Goal: Information Seeking & Learning: Check status

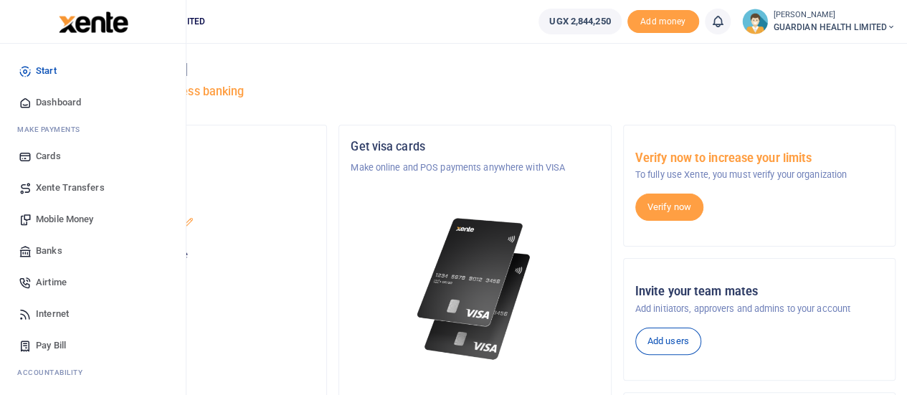
click at [75, 95] on span "Dashboard" at bounding box center [58, 102] width 45 height 14
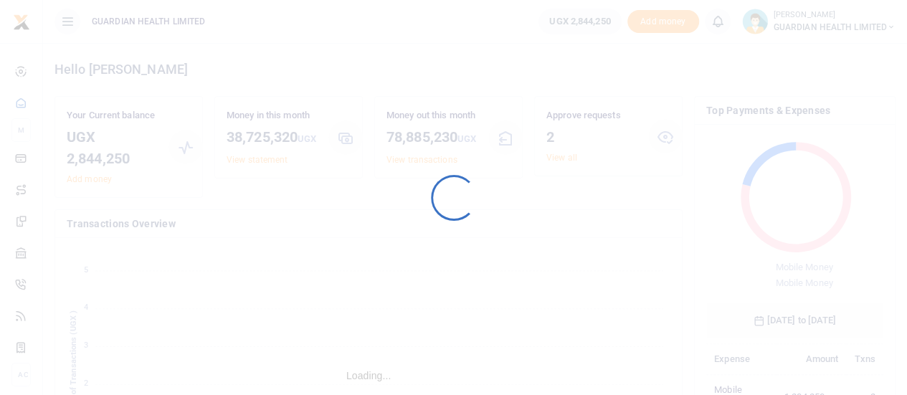
scroll to position [11, 11]
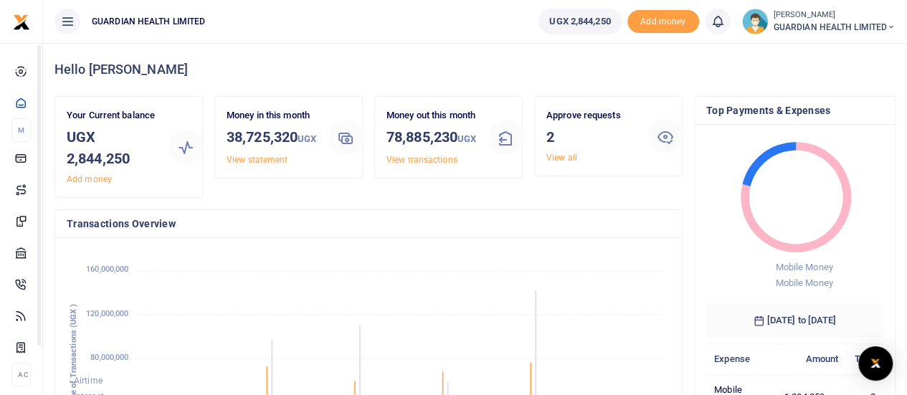
click at [185, 191] on div "Your Current balance UGX 2,844,250 Add money" at bounding box center [128, 147] width 147 height 100
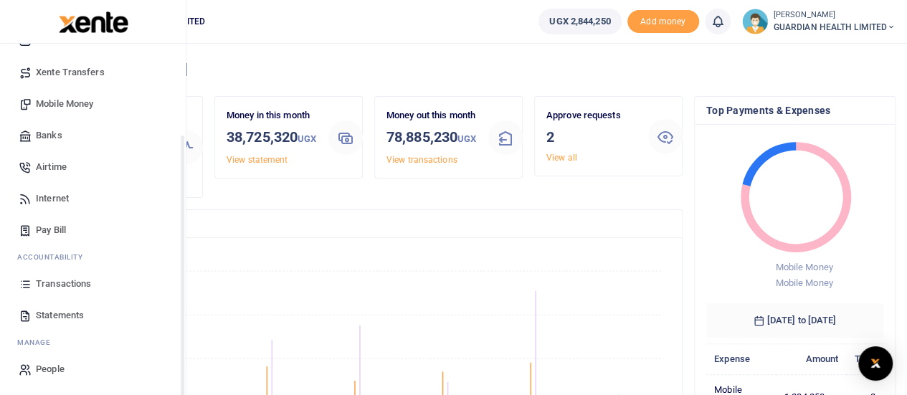
scroll to position [116, 0]
drag, startPoint x: 183, startPoint y: 216, endPoint x: 169, endPoint y: 317, distance: 102.8
click at [169, 317] on div "Start Dashboard M ake Payments Cards Xente Transfers Mobile Money Banks Airtime…" at bounding box center [93, 241] width 186 height 395
click at [57, 280] on span "Transactions" at bounding box center [63, 283] width 55 height 14
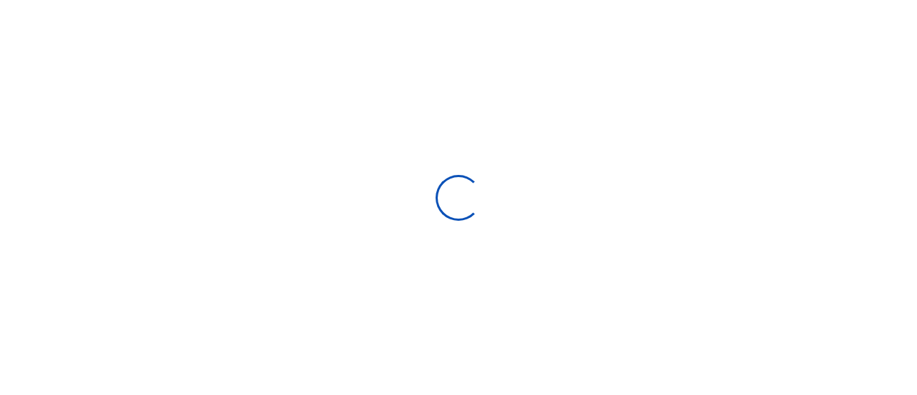
select select
type input "[DATE] - [DATE]"
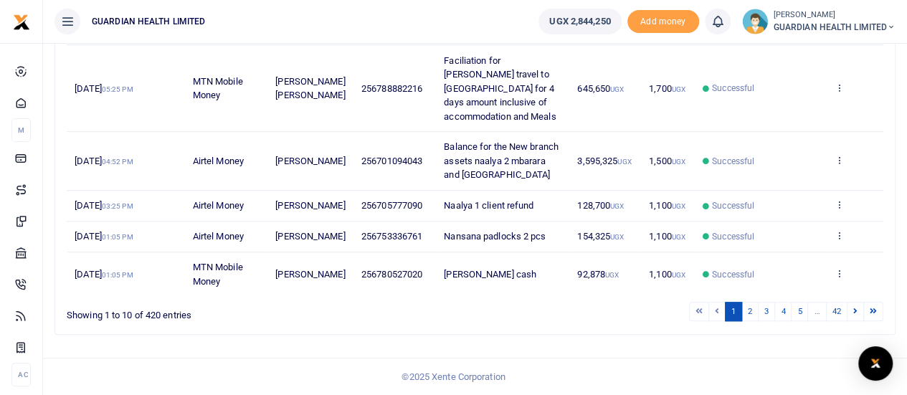
scroll to position [497, 0]
click at [858, 313] on link at bounding box center [854, 311] width 17 height 19
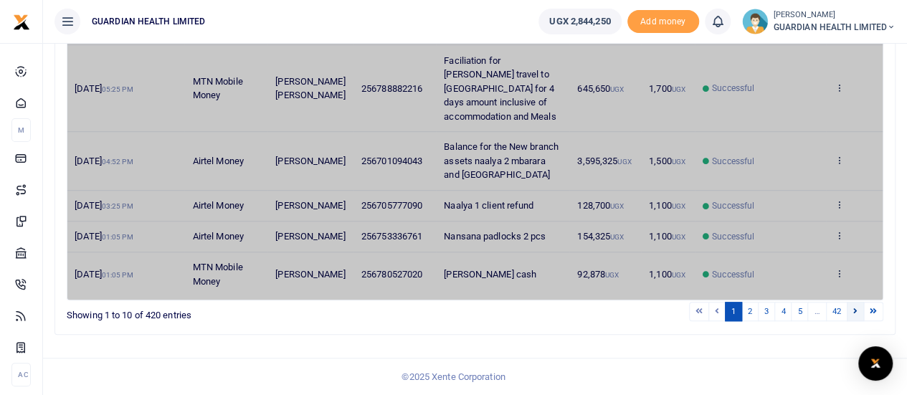
scroll to position [469, 0]
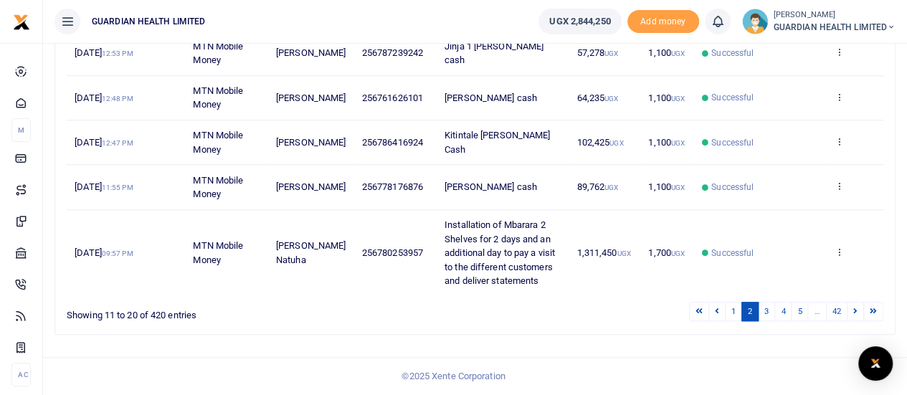
click at [858, 313] on link at bounding box center [854, 311] width 17 height 19
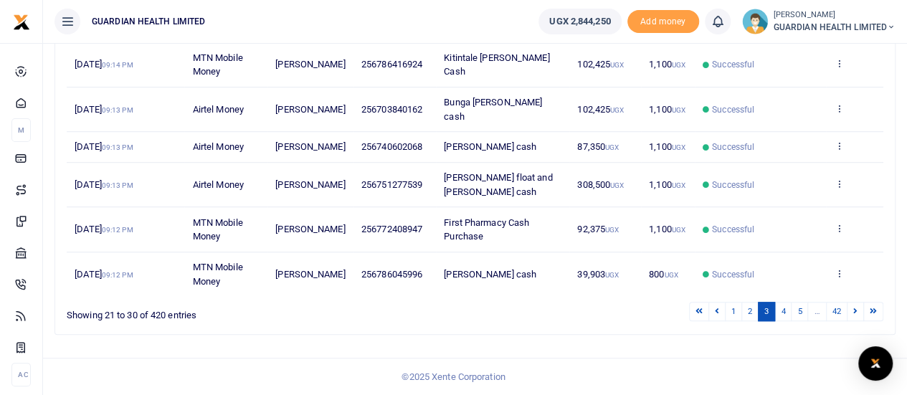
scroll to position [456, 0]
click at [858, 313] on link at bounding box center [854, 311] width 17 height 19
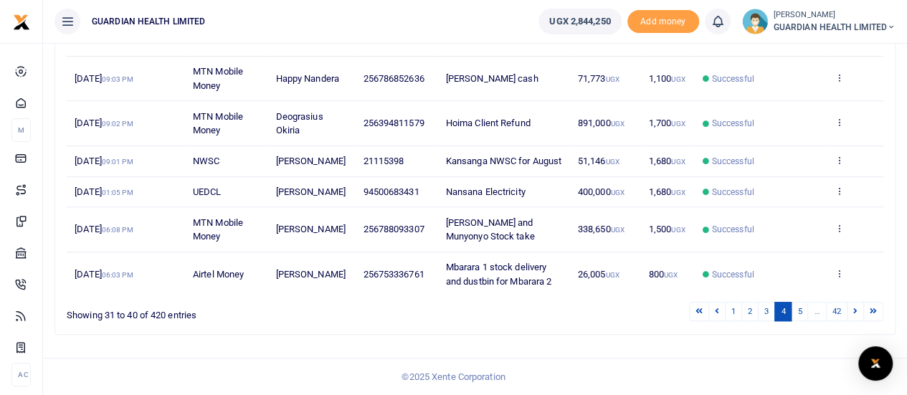
scroll to position [400, 0]
click at [858, 313] on link at bounding box center [854, 311] width 17 height 19
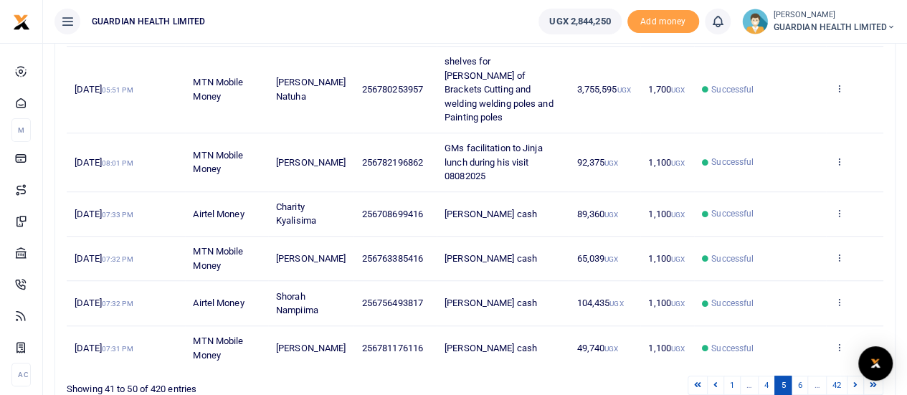
click at [858, 326] on td "View details Send again" at bounding box center [854, 348] width 57 height 44
click at [858, 371] on body "Start Dashboard M ake Payments Cards Xente Transfers Mobile Money Banks Airtime…" at bounding box center [453, 34] width 907 height 869
click at [854, 381] on icon at bounding box center [855, 385] width 4 height 8
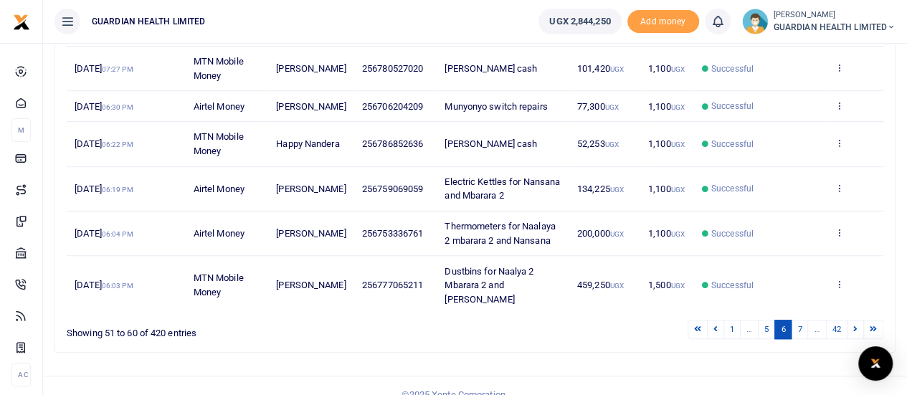
click at [854, 364] on div "Search: Date Transaction Name Account Number Memo Amount Fees Status Action 7th…" at bounding box center [475, 86] width 852 height 558
click at [857, 333] on icon at bounding box center [855, 329] width 4 height 8
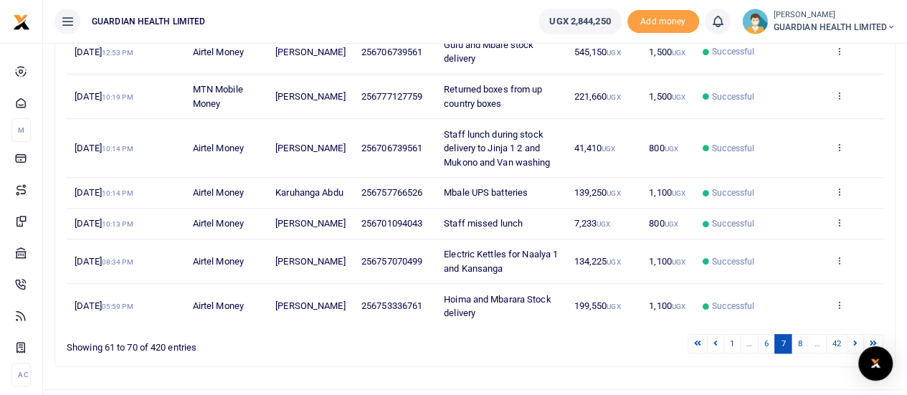
click at [857, 327] on td "View details Send again" at bounding box center [854, 306] width 57 height 44
click at [853, 347] on icon at bounding box center [855, 343] width 4 height 8
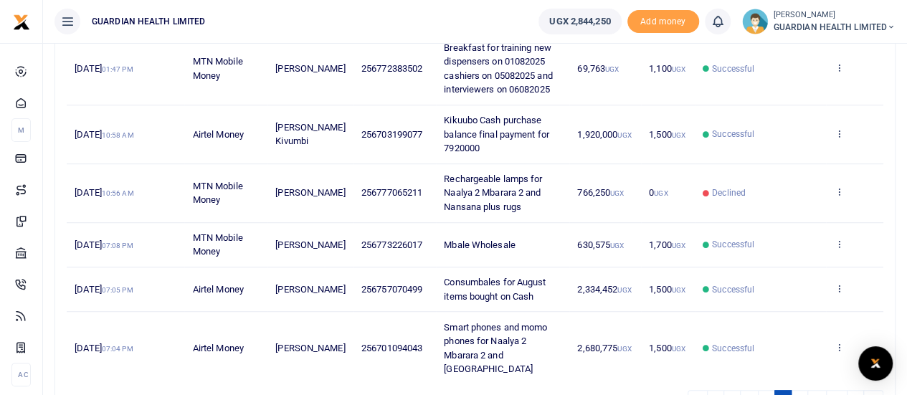
scroll to position [410, 0]
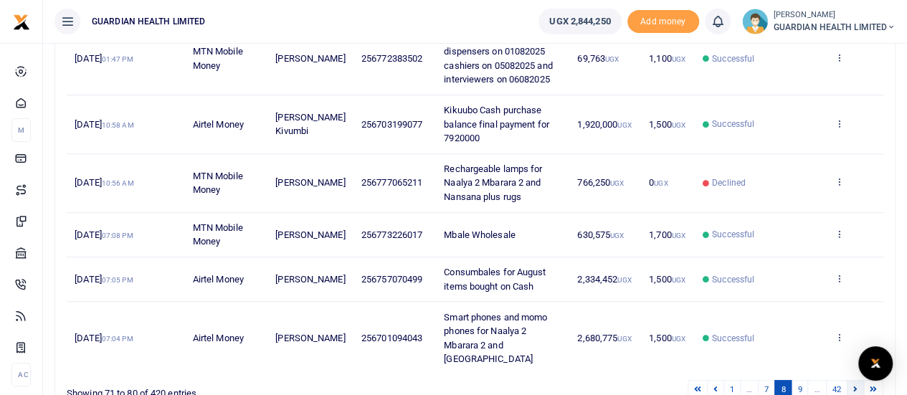
click at [858, 386] on link at bounding box center [854, 389] width 17 height 19
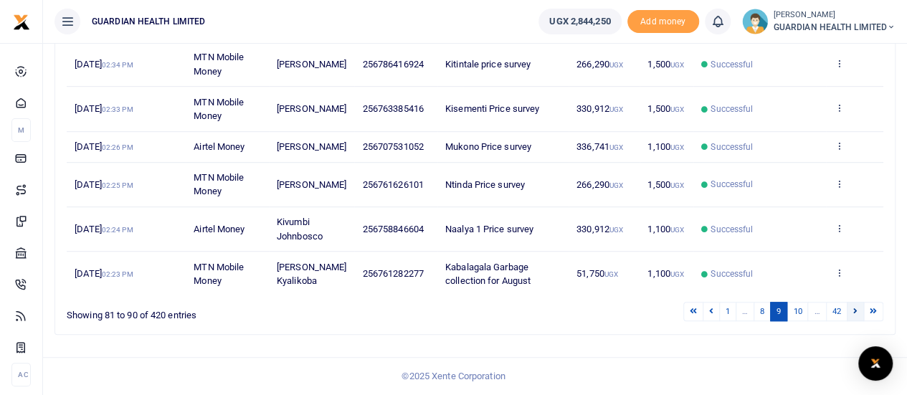
click at [853, 315] on icon at bounding box center [855, 311] width 4 height 8
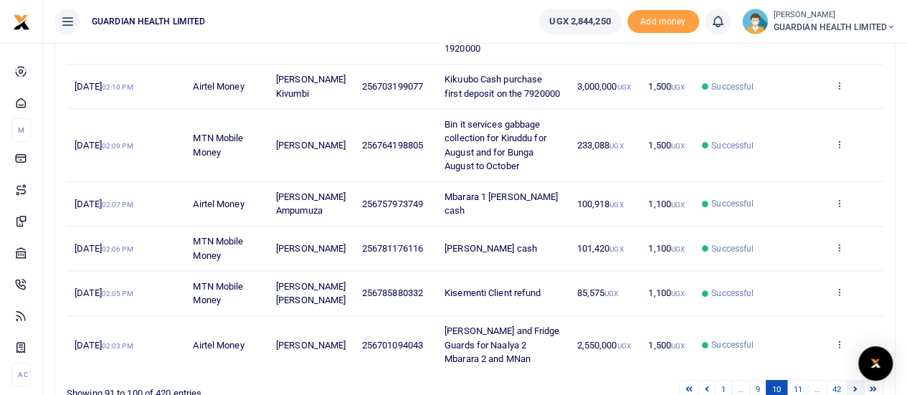
click at [856, 385] on icon at bounding box center [855, 389] width 4 height 8
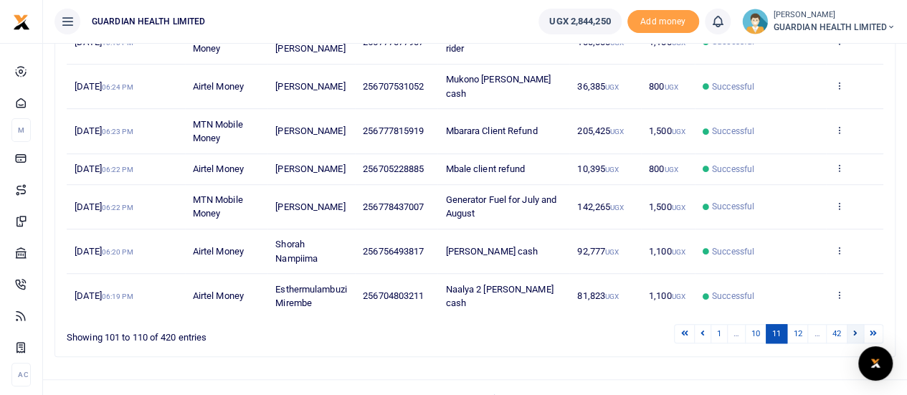
click at [853, 329] on icon at bounding box center [855, 333] width 4 height 8
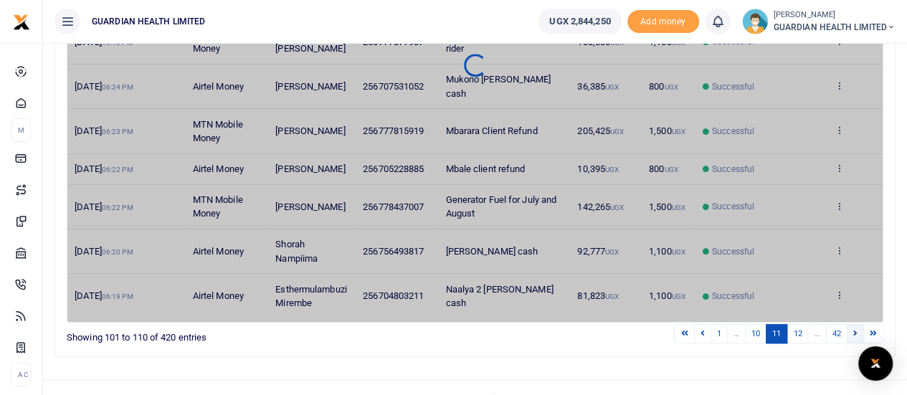
scroll to position [400, 0]
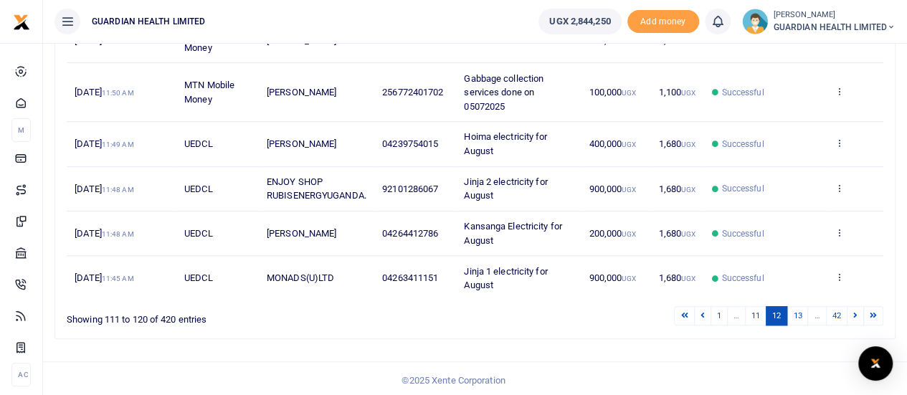
click at [853, 315] on link at bounding box center [854, 315] width 17 height 19
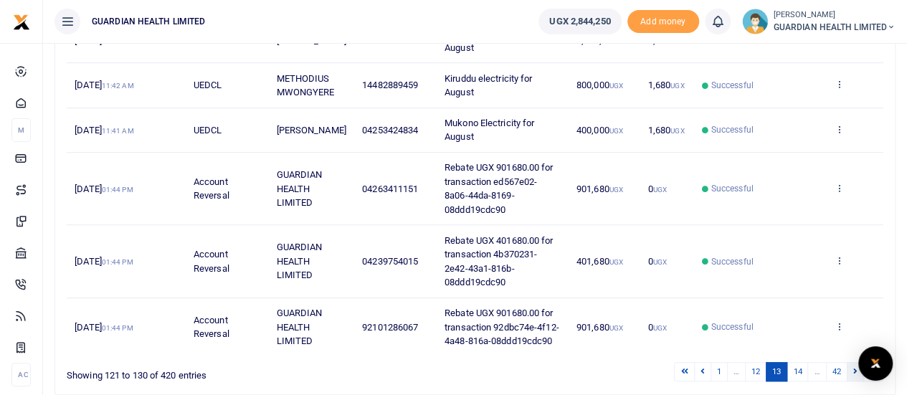
click at [853, 363] on link at bounding box center [854, 371] width 17 height 19
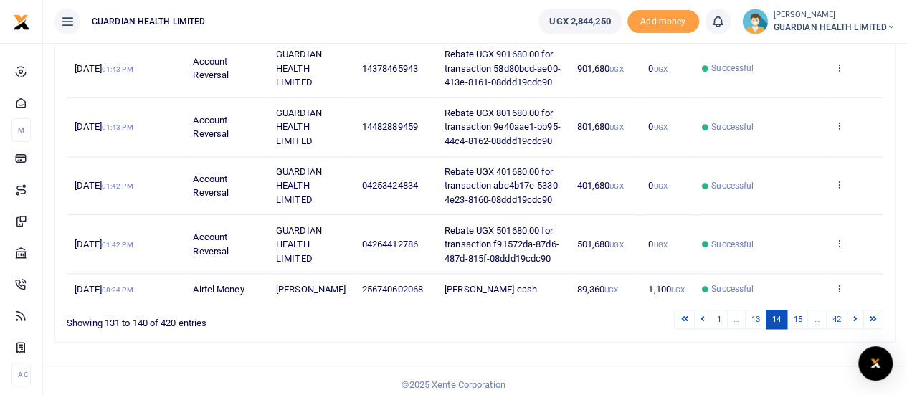
scroll to position [525, 0]
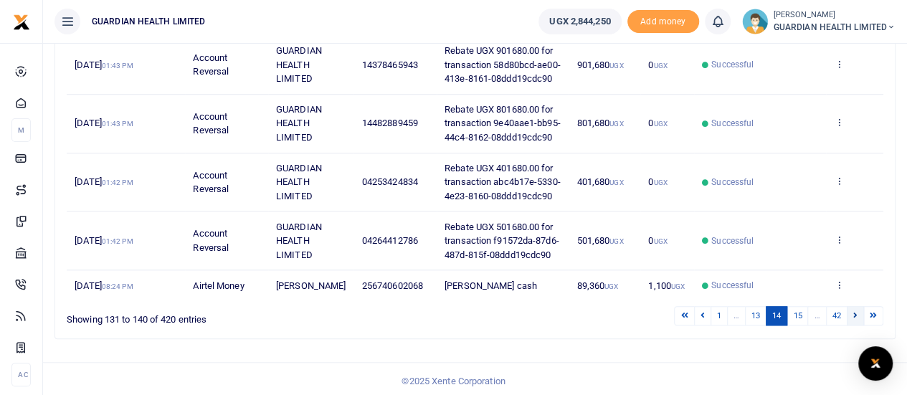
click at [855, 311] on icon at bounding box center [855, 315] width 4 height 8
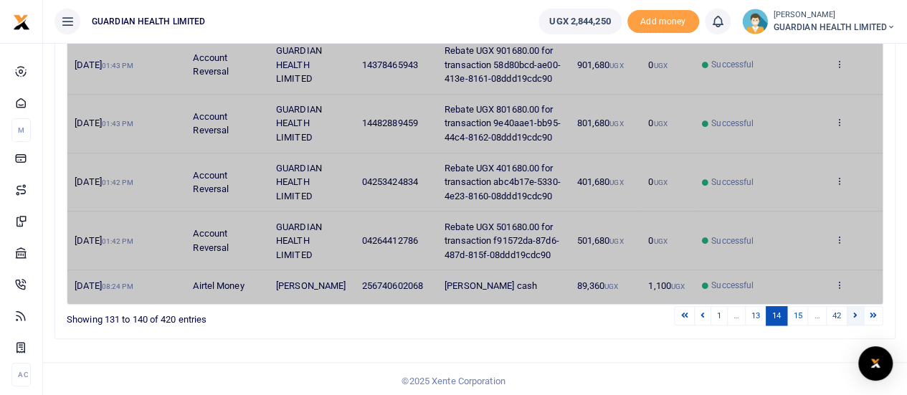
scroll to position [315, 0]
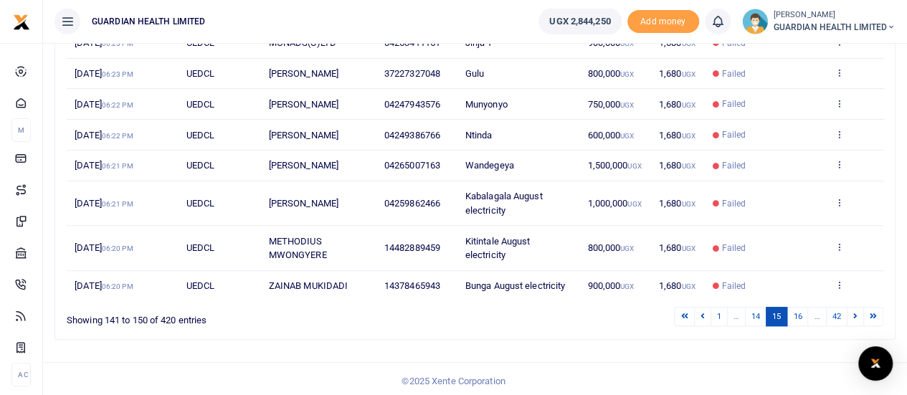
click at [855, 312] on icon at bounding box center [855, 316] width 4 height 8
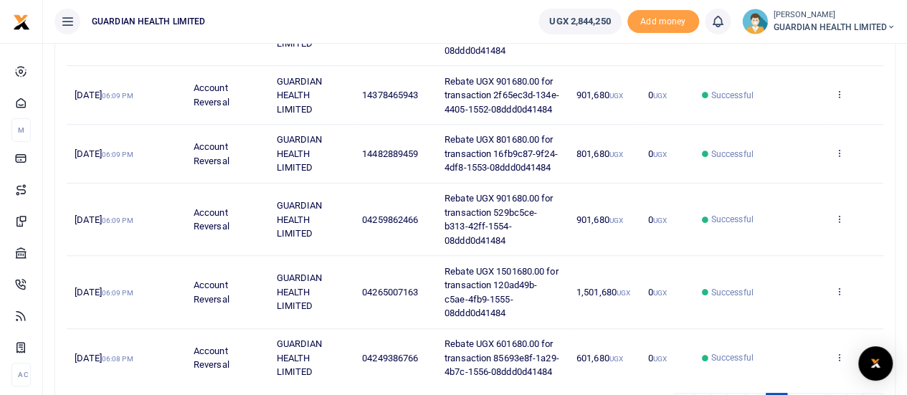
scroll to position [525, 0]
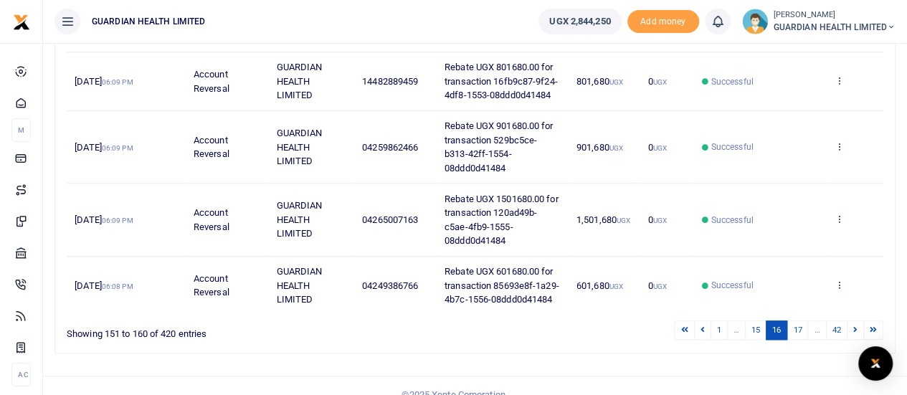
click at [855, 325] on icon at bounding box center [855, 329] width 4 height 8
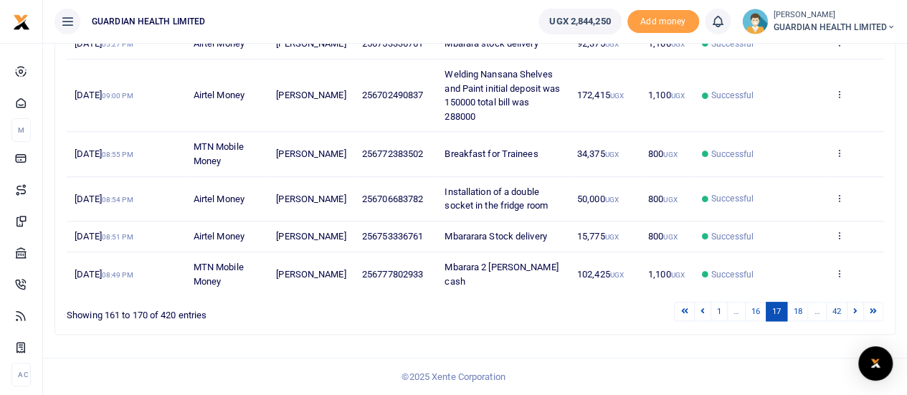
scroll to position [497, 0]
click at [855, 309] on icon at bounding box center [855, 311] width 4 height 8
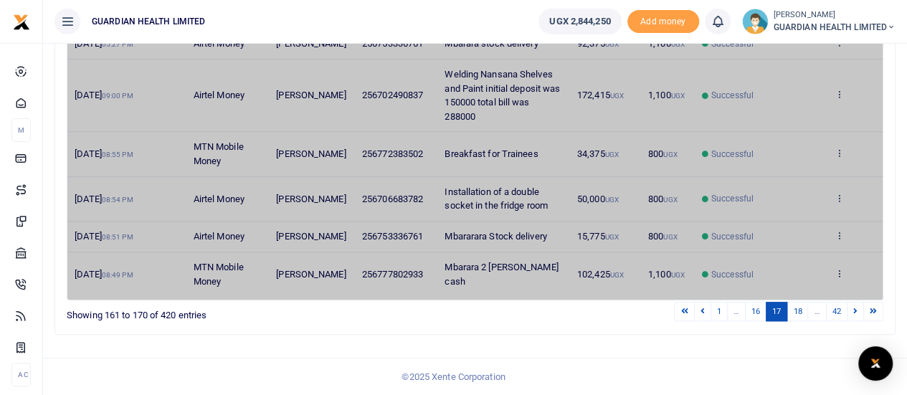
scroll to position [400, 0]
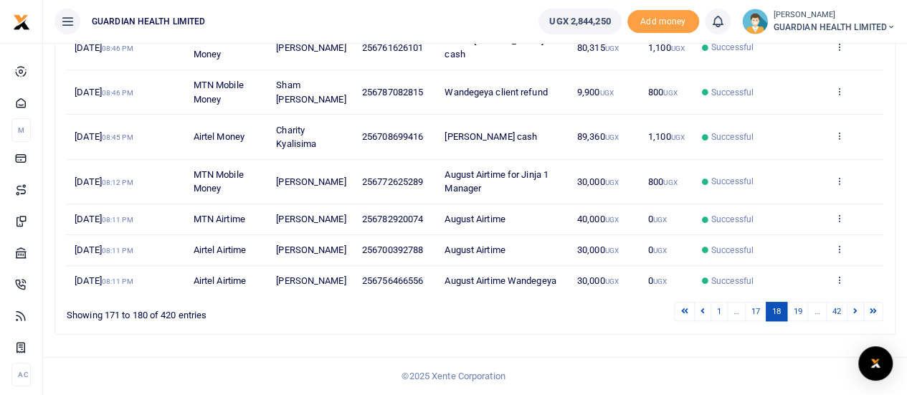
click at [855, 309] on icon at bounding box center [855, 311] width 4 height 8
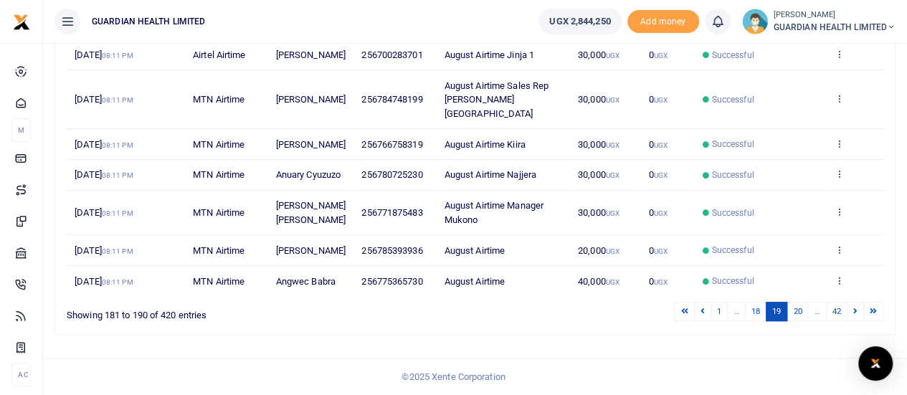
click at [855, 309] on icon at bounding box center [855, 311] width 4 height 8
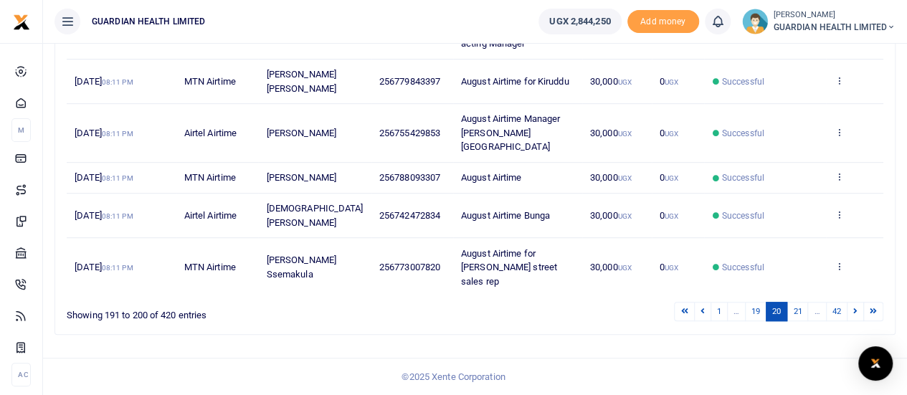
click at [855, 296] on td "View details Send again" at bounding box center [854, 267] width 57 height 58
click at [857, 315] on icon at bounding box center [855, 311] width 4 height 8
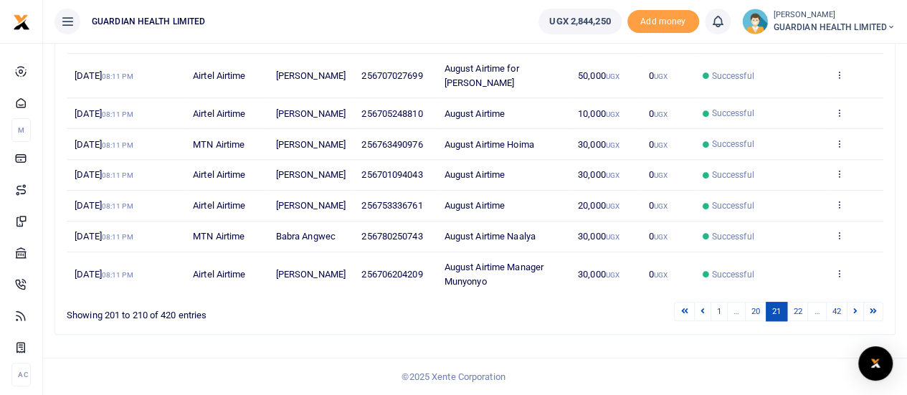
scroll to position [427, 0]
click at [853, 307] on icon at bounding box center [855, 311] width 4 height 8
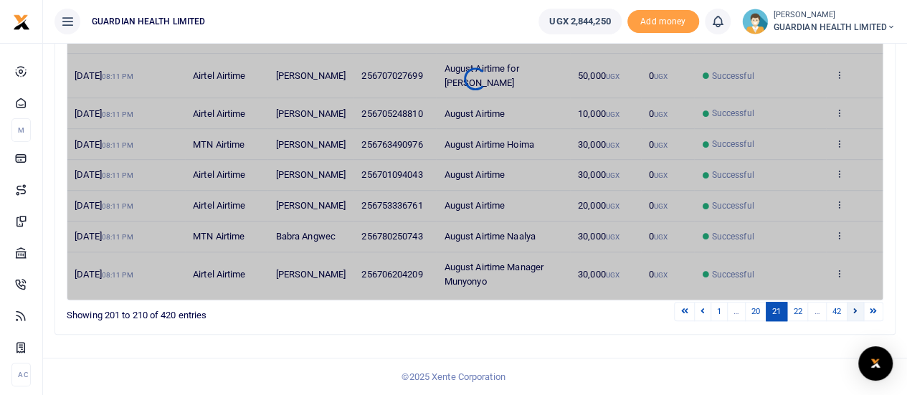
scroll to position [344, 0]
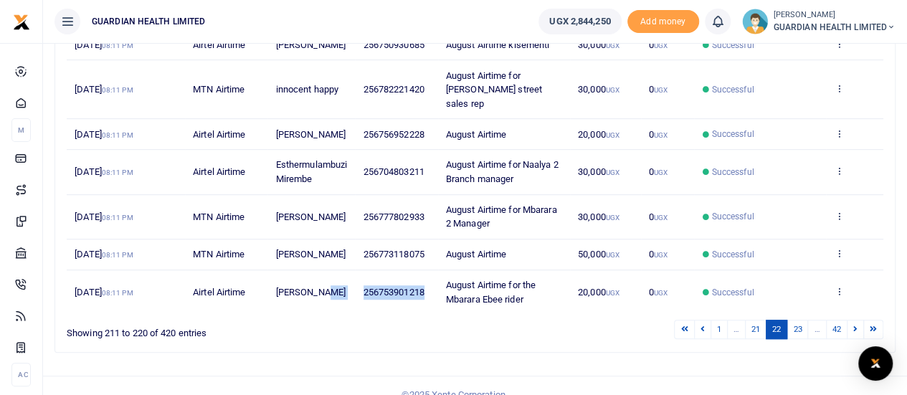
drag, startPoint x: 429, startPoint y: 274, endPoint x: 349, endPoint y: 282, distance: 80.6
click at [349, 282] on tr "1st Aug 2025 08:11 PM Airtel Airtime Adam Ijuka 256753901218 August Airtime for…" at bounding box center [475, 292] width 816 height 44
copy tr "256753901218"
